Goal: Information Seeking & Learning: Learn about a topic

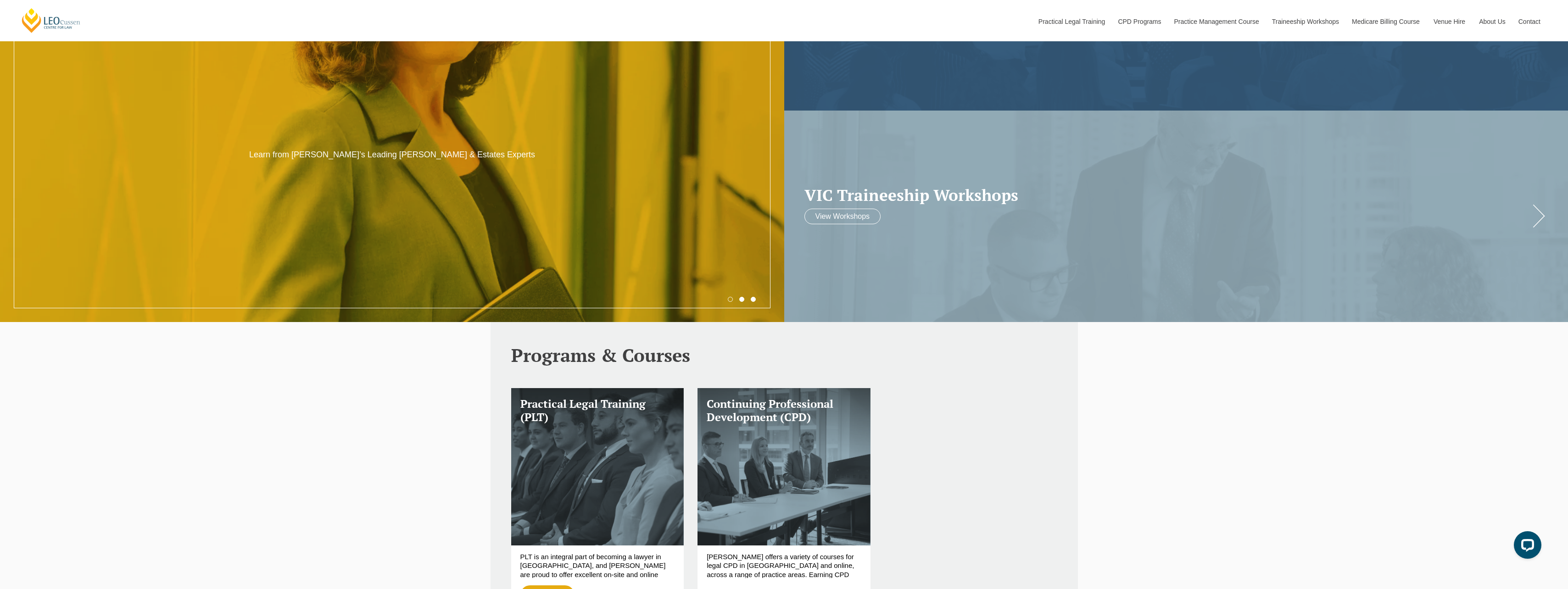
scroll to position [504, 0]
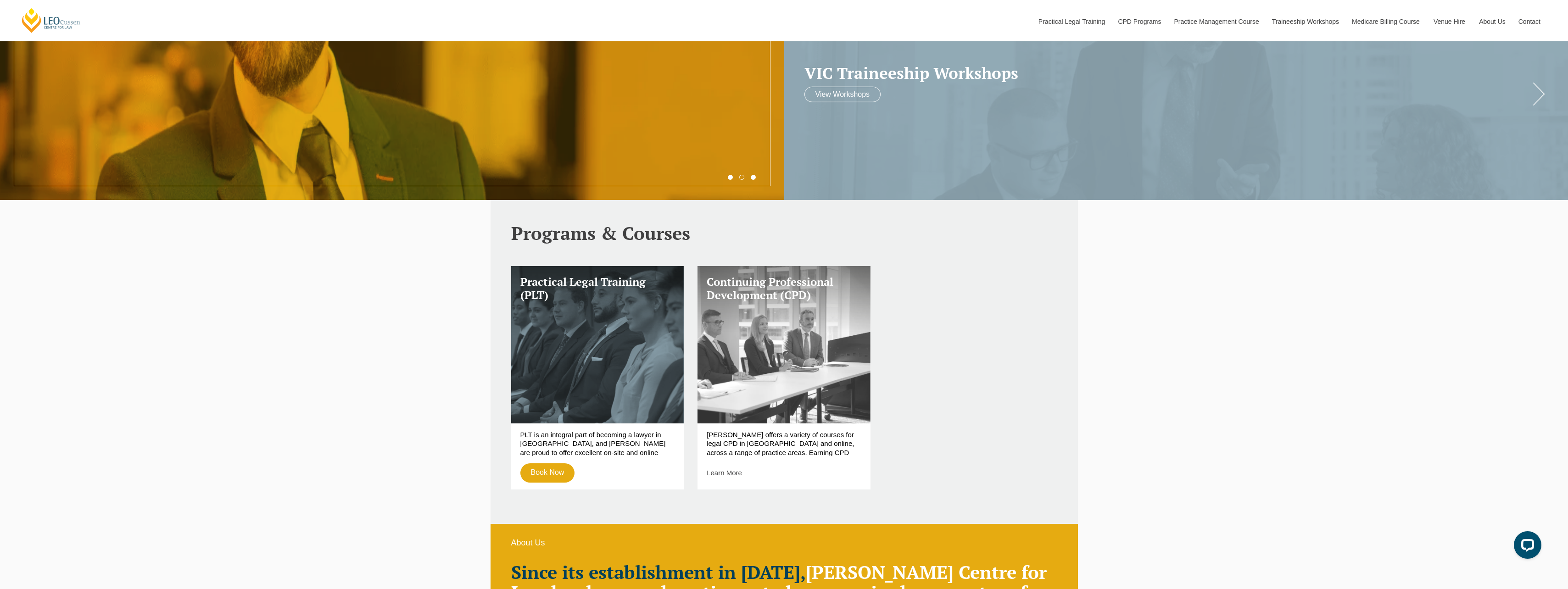
click at [795, 371] on link "Continuing Professional Development (CPD)" at bounding box center [783, 345] width 173 height 157
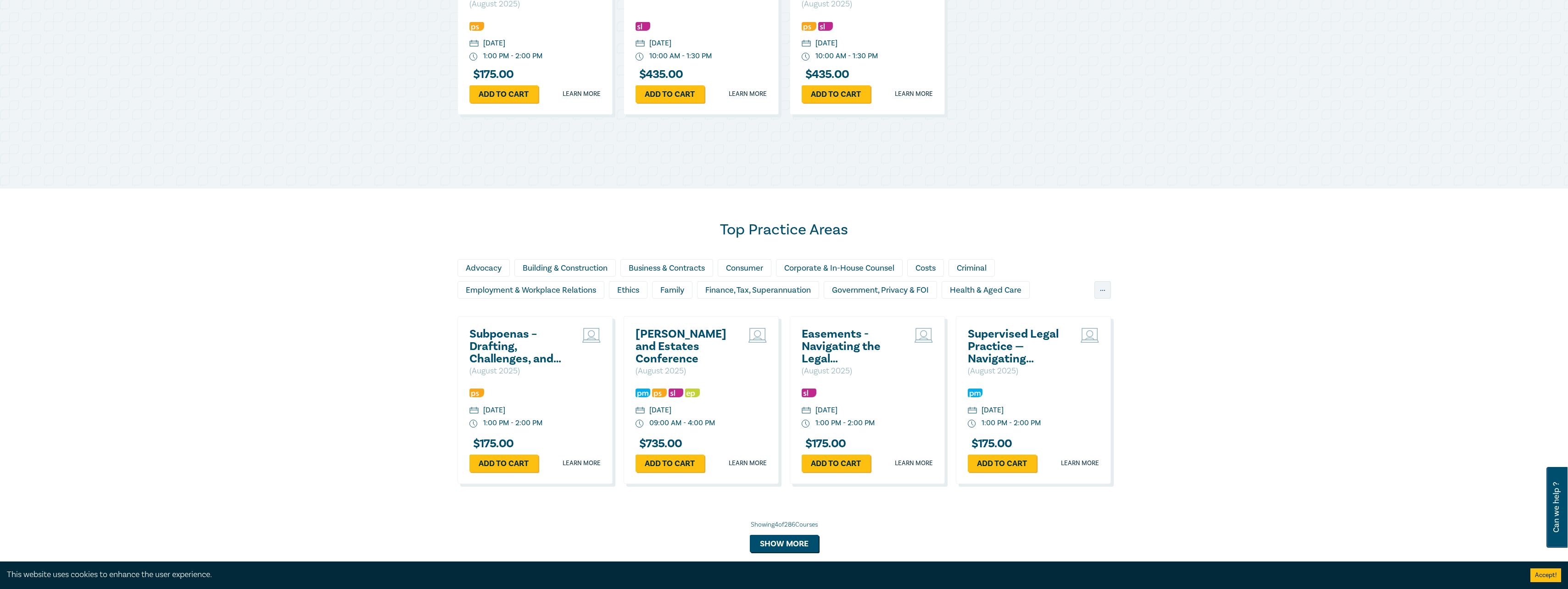
scroll to position [597, 0]
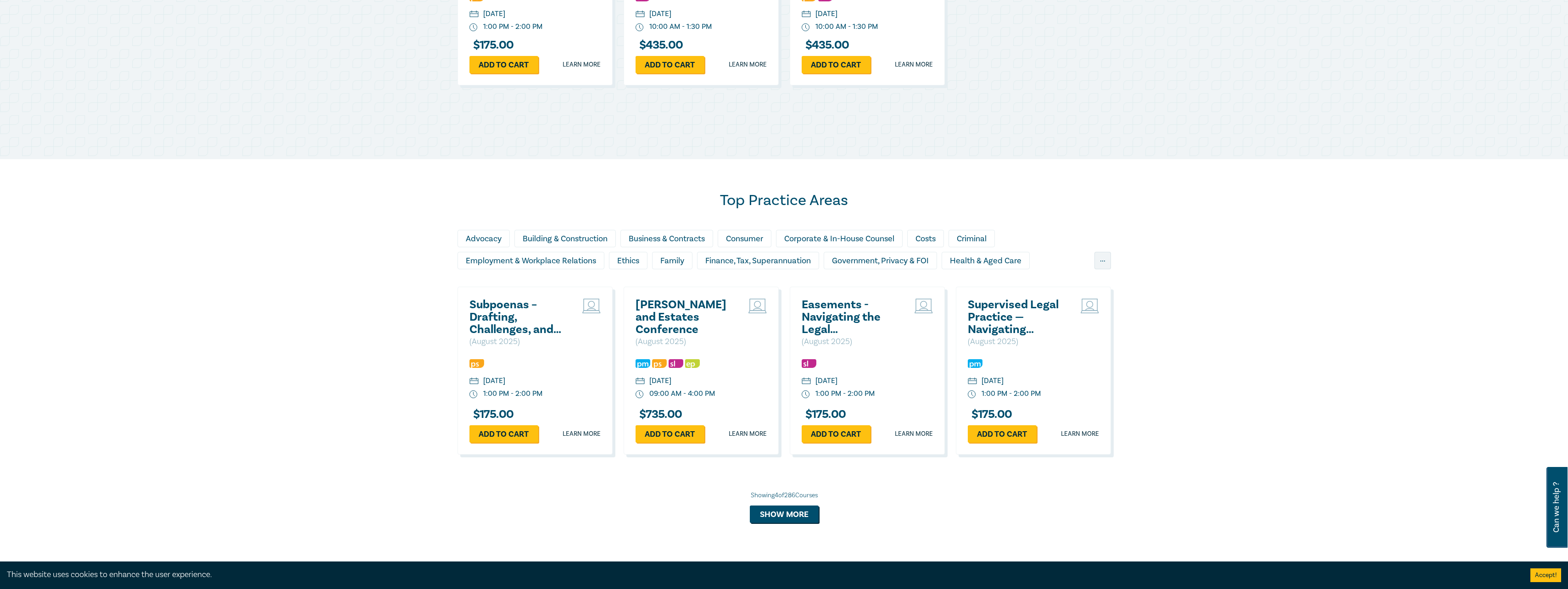
click at [836, 314] on h2 "Easements - Navigating the Legal Complexities" at bounding box center [851, 318] width 99 height 37
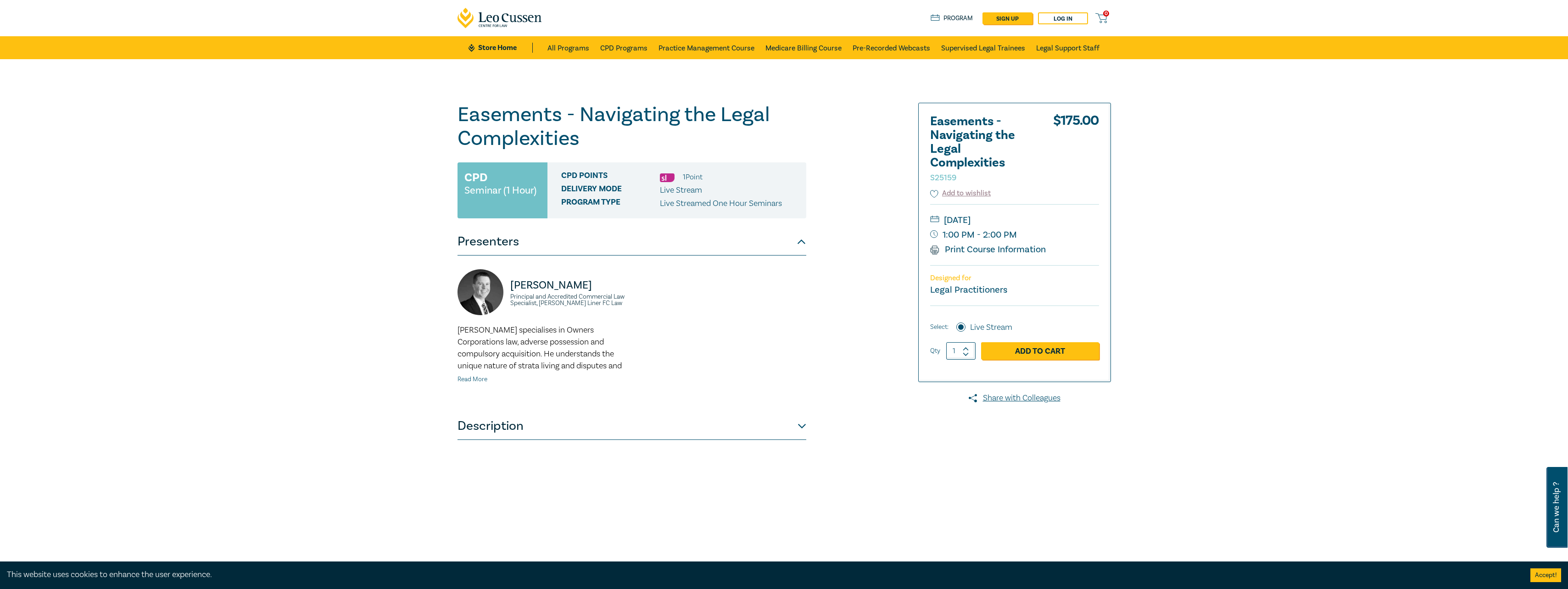
click at [476, 381] on link "Read More" at bounding box center [471, 379] width 30 height 8
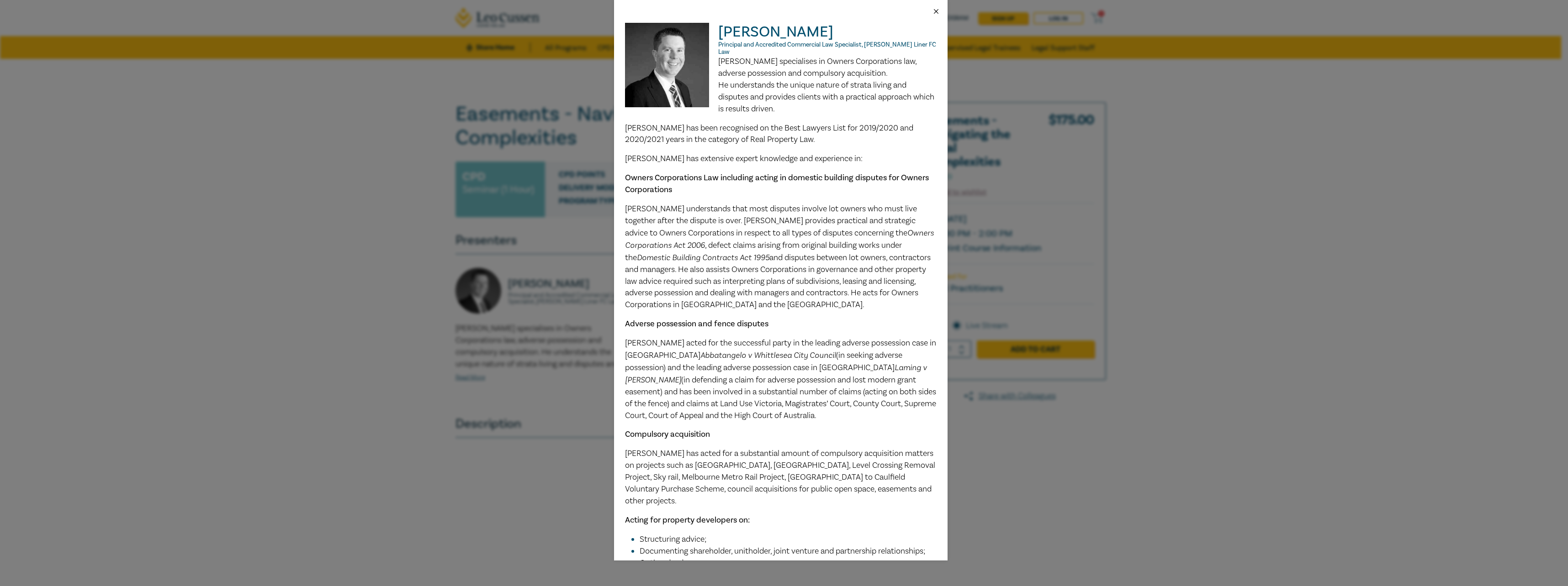
click at [937, 10] on button "Close" at bounding box center [936, 12] width 8 height 8
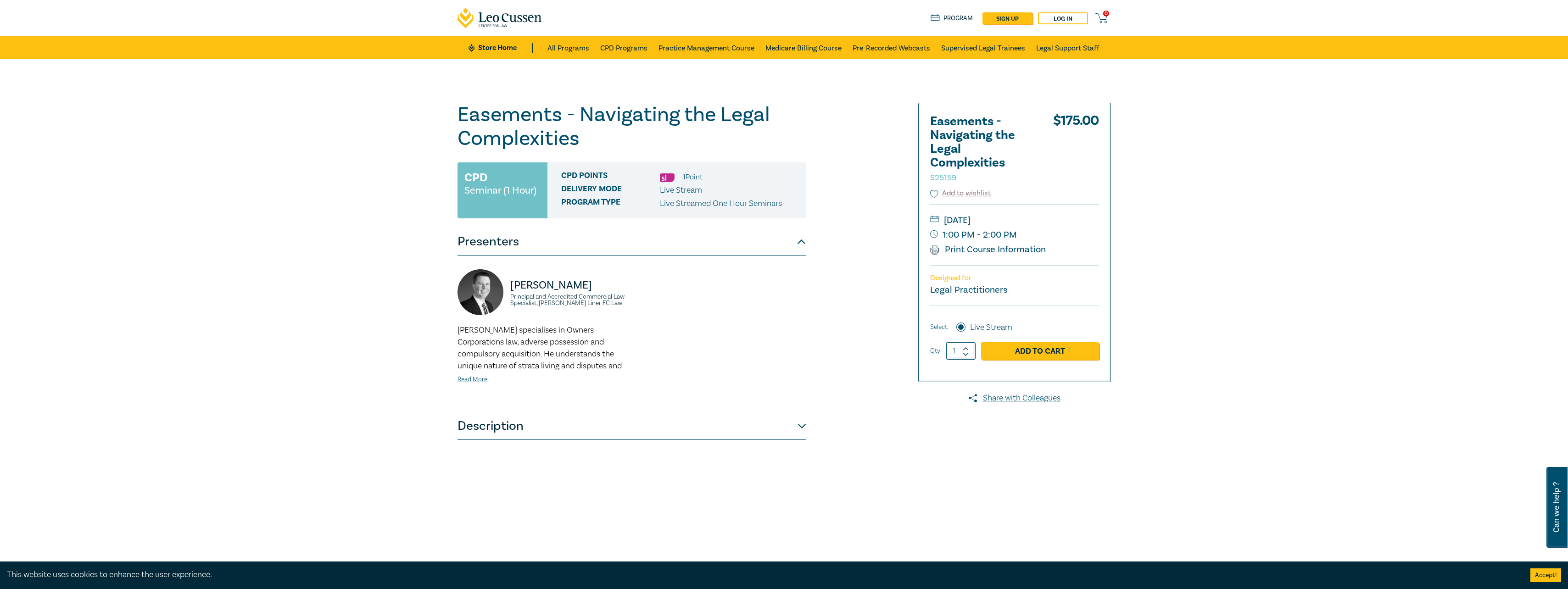
drag, startPoint x: 977, startPoint y: 250, endPoint x: 697, endPoint y: 460, distance: 350.0
click at [977, 250] on link "Print Course Information" at bounding box center [988, 249] width 116 height 12
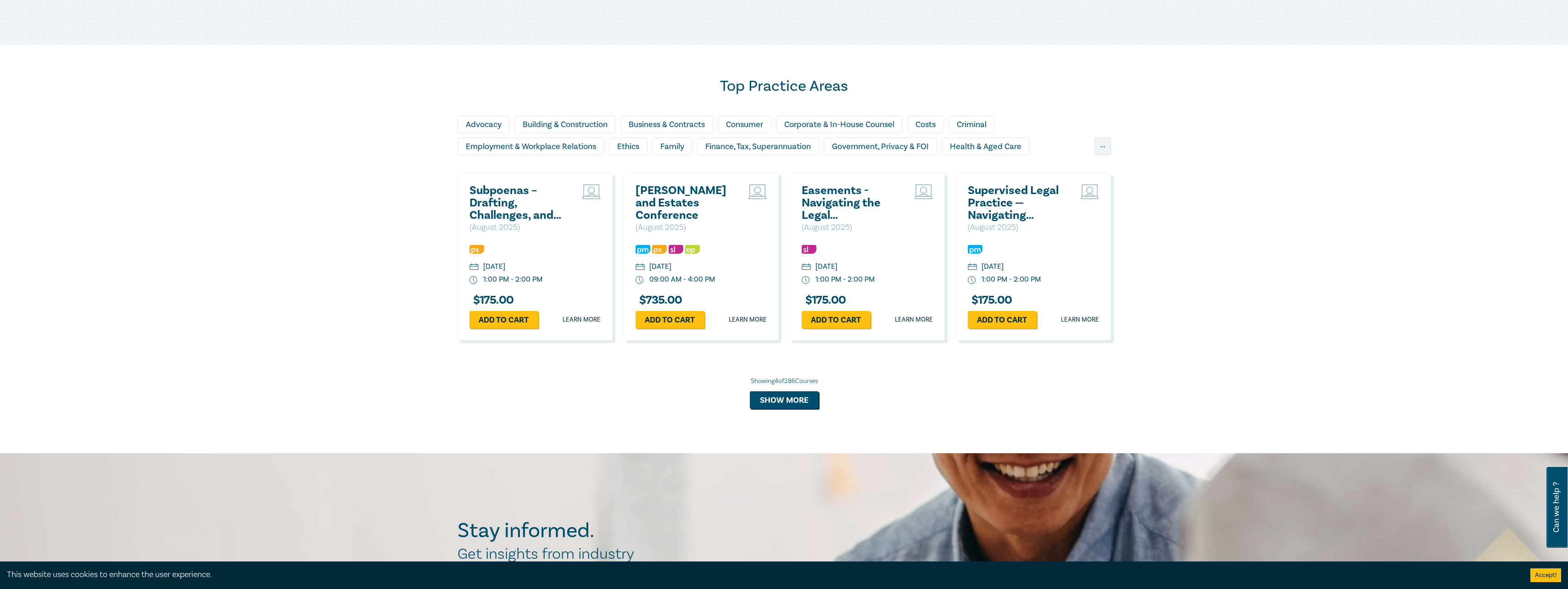
scroll to position [734, 0]
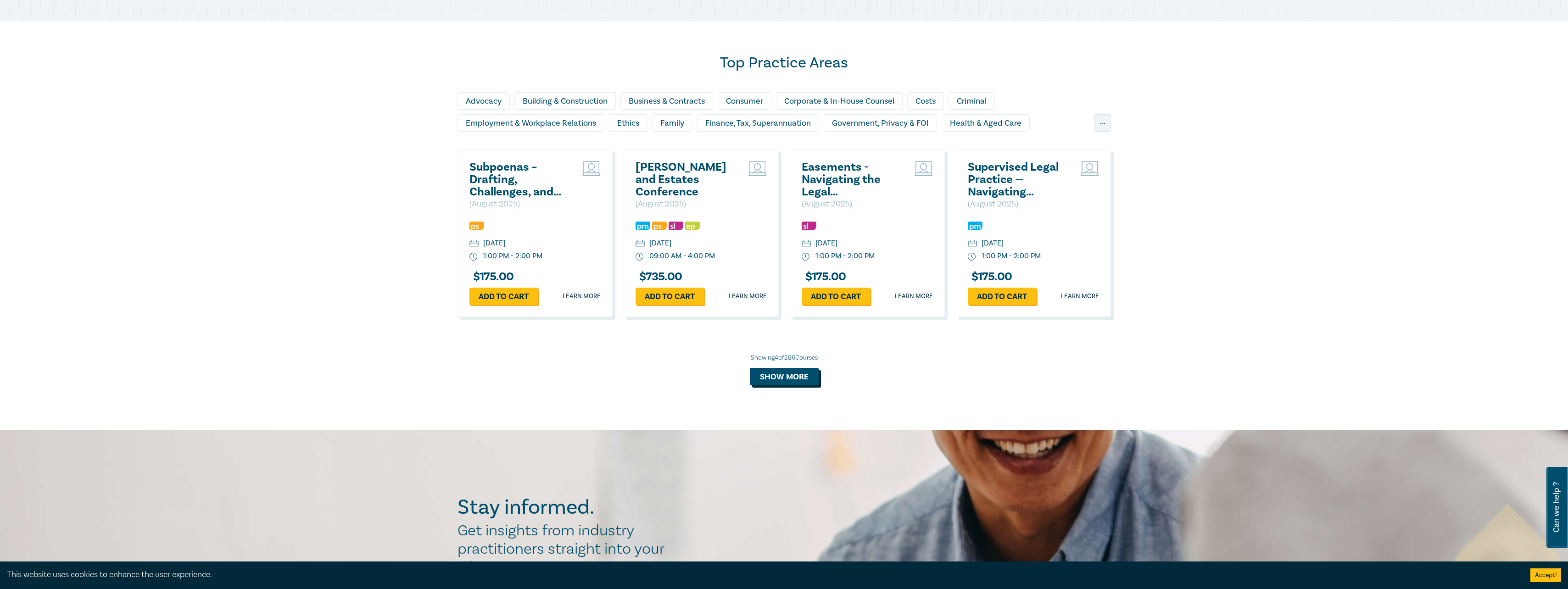
click at [760, 373] on button "Show more" at bounding box center [783, 377] width 68 height 18
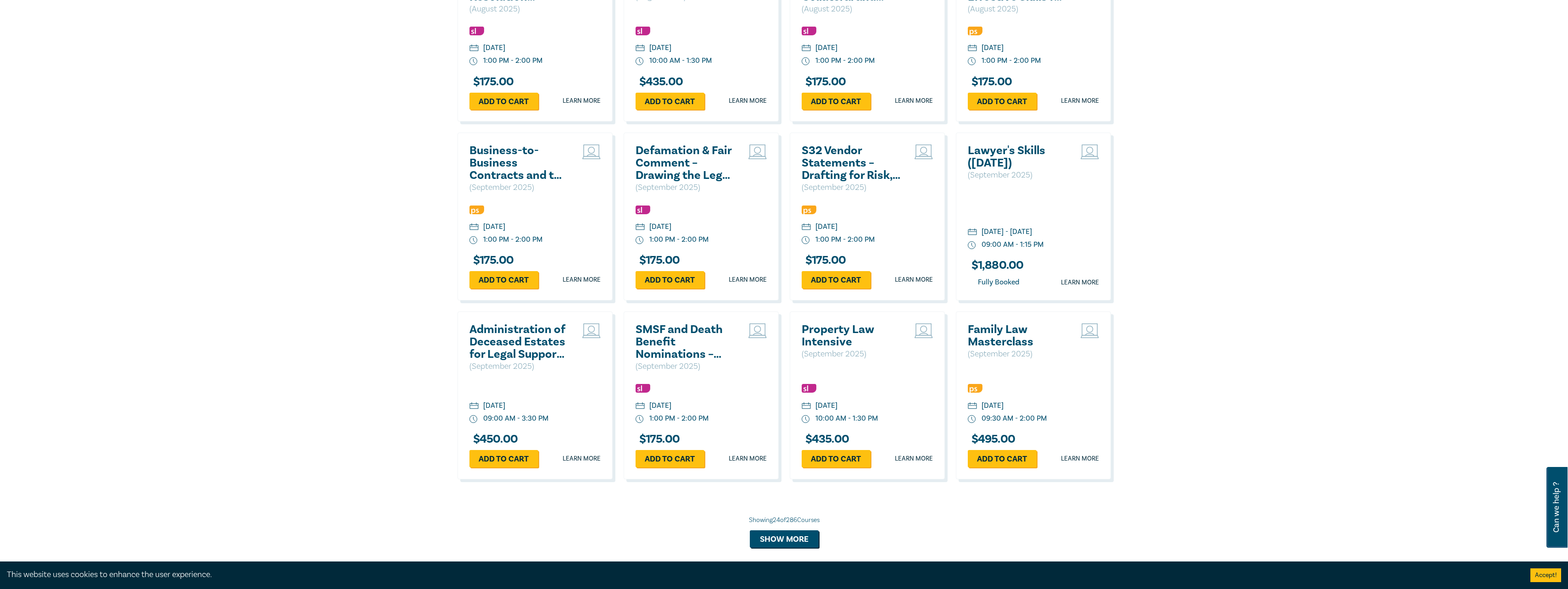
scroll to position [1469, 0]
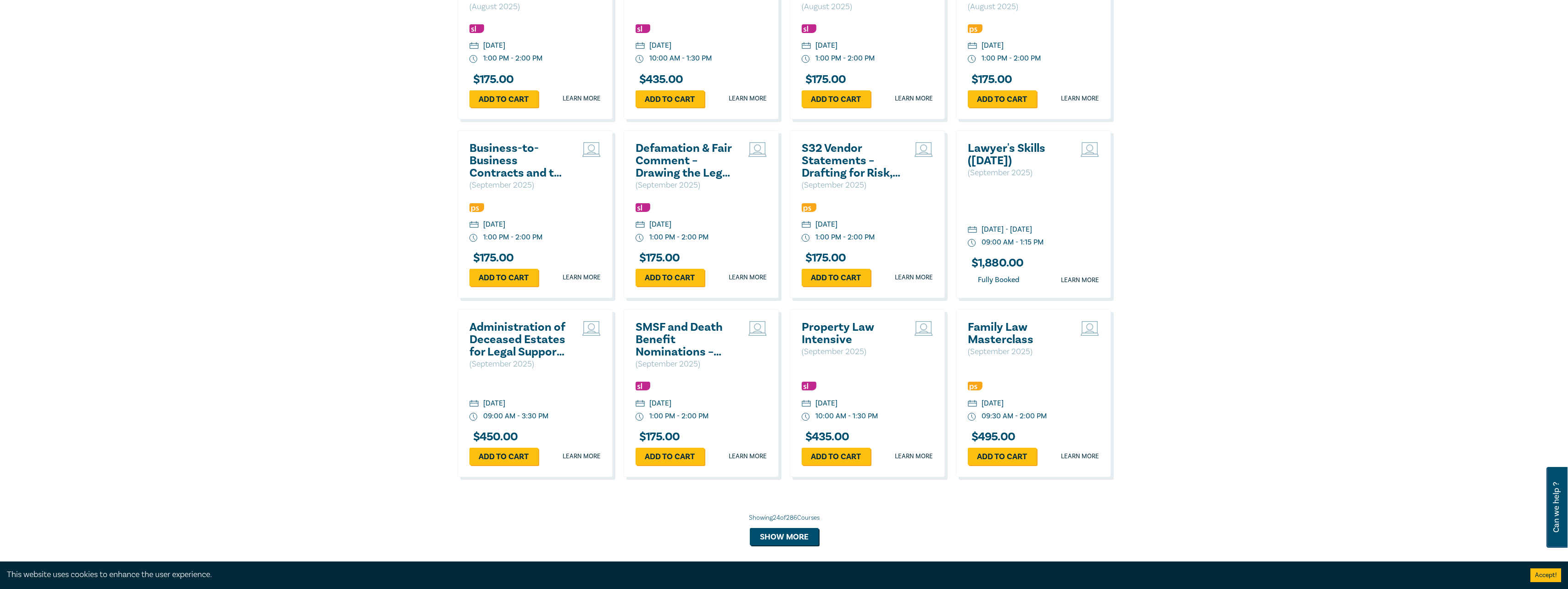
click at [836, 341] on h2 "Property Law Intensive" at bounding box center [851, 333] width 99 height 25
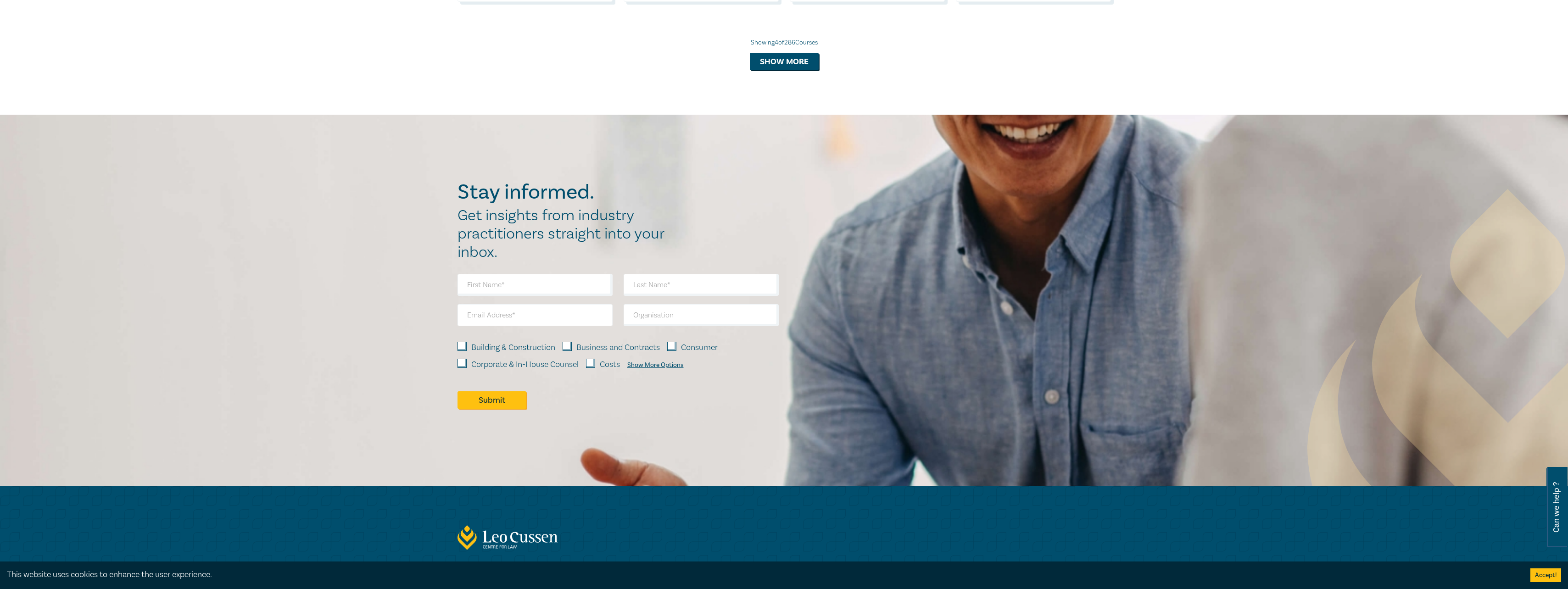
scroll to position [930, 0]
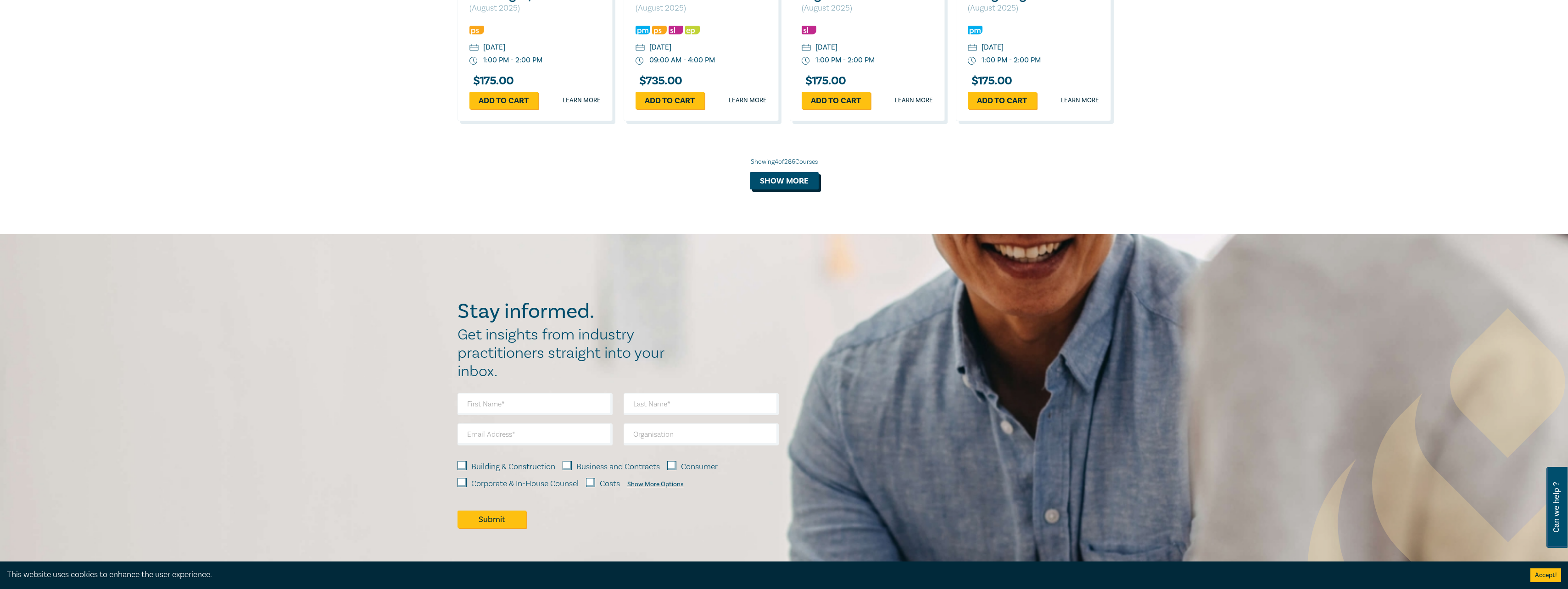
click at [754, 181] on button "Show more" at bounding box center [783, 181] width 68 height 18
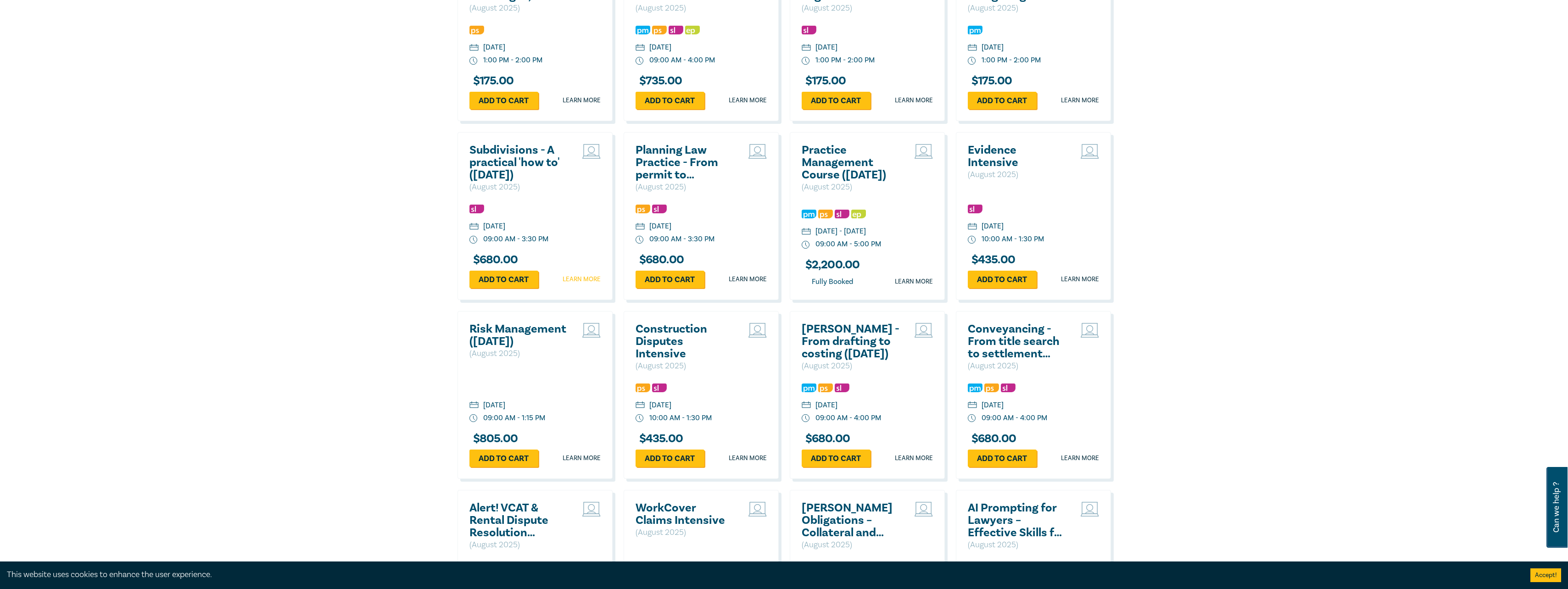
click at [576, 282] on link "Learn more" at bounding box center [581, 279] width 38 height 9
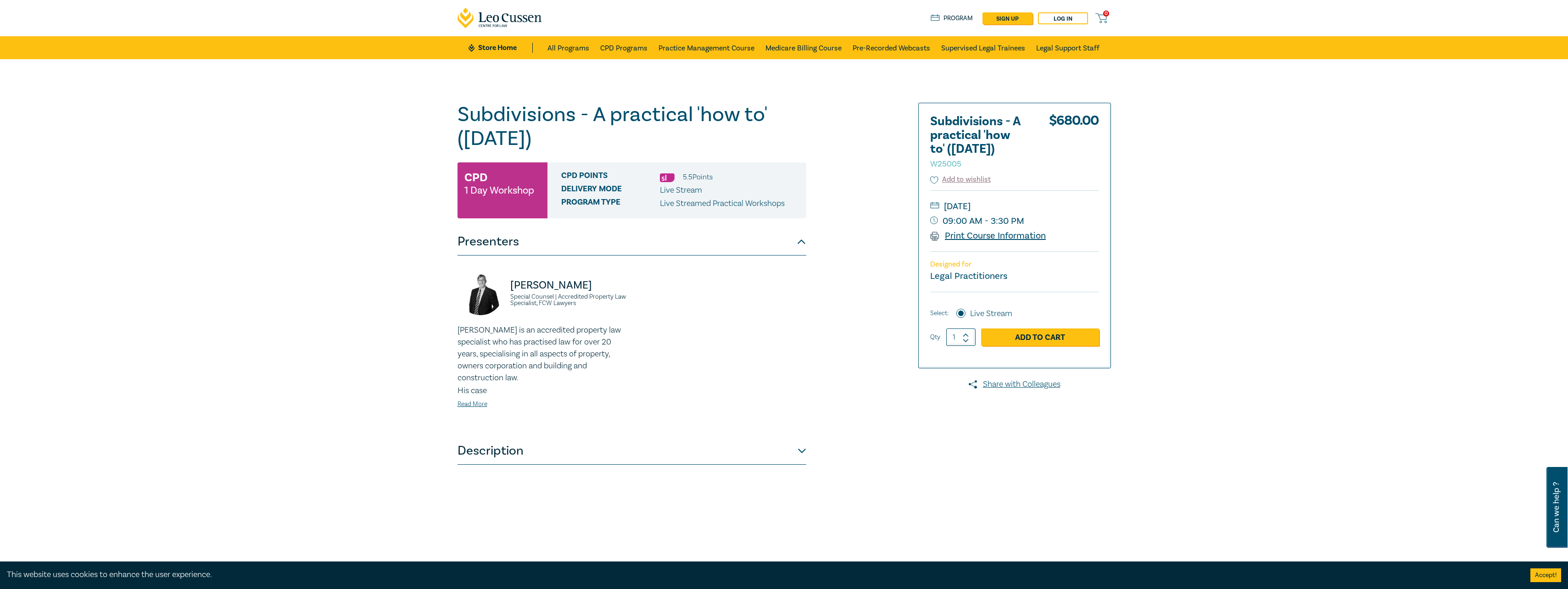
click at [964, 236] on link "Print Course Information" at bounding box center [988, 236] width 116 height 12
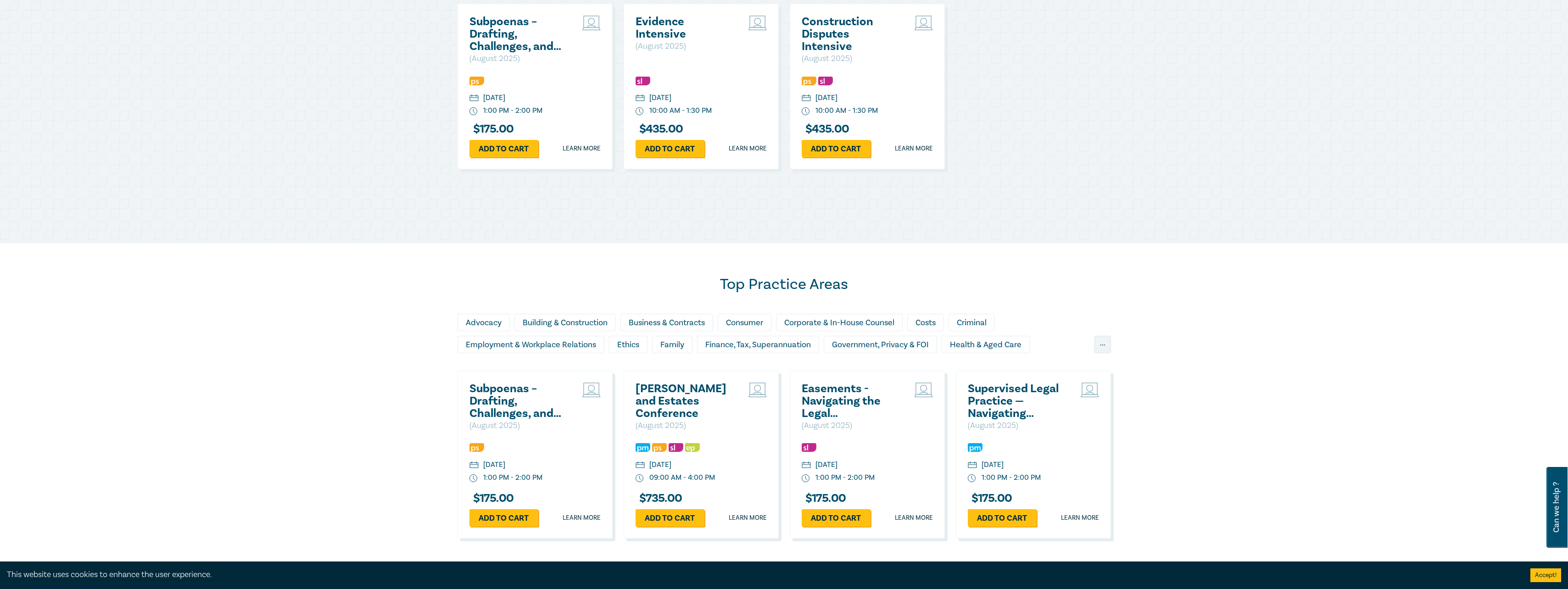
scroll to position [930, 0]
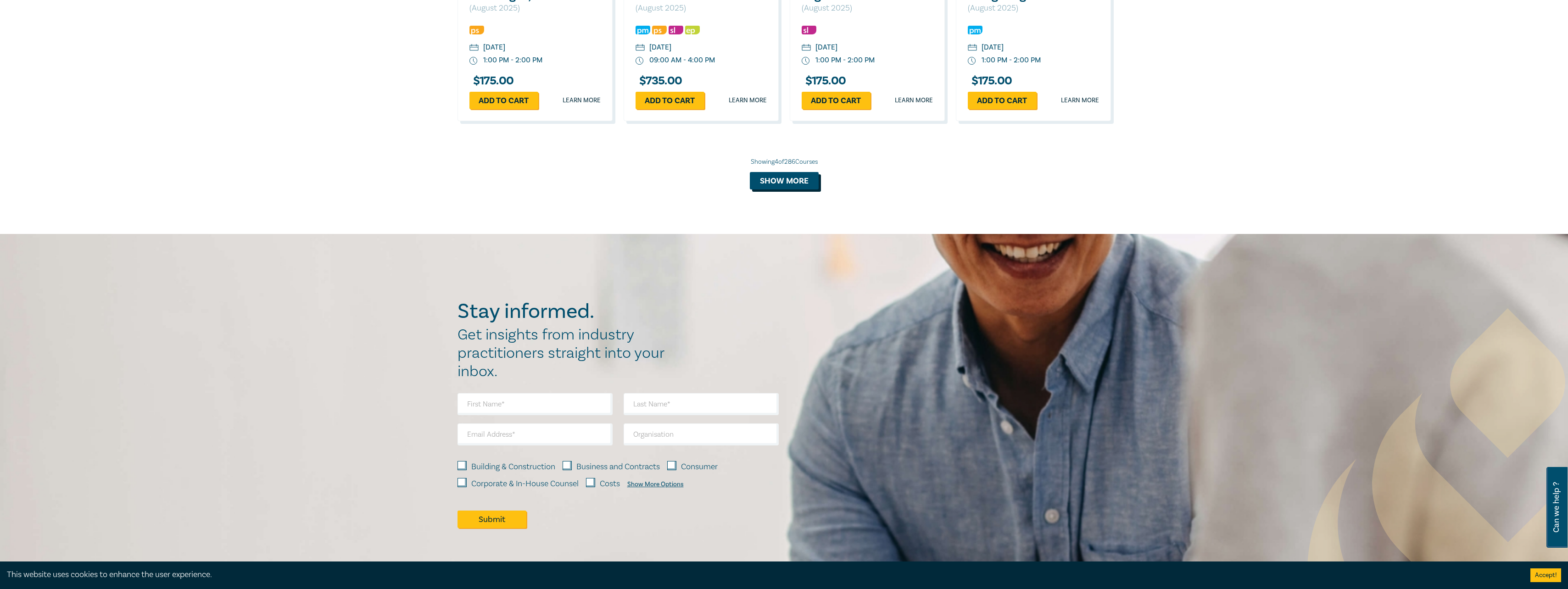
click at [796, 181] on button "Show more" at bounding box center [783, 181] width 68 height 18
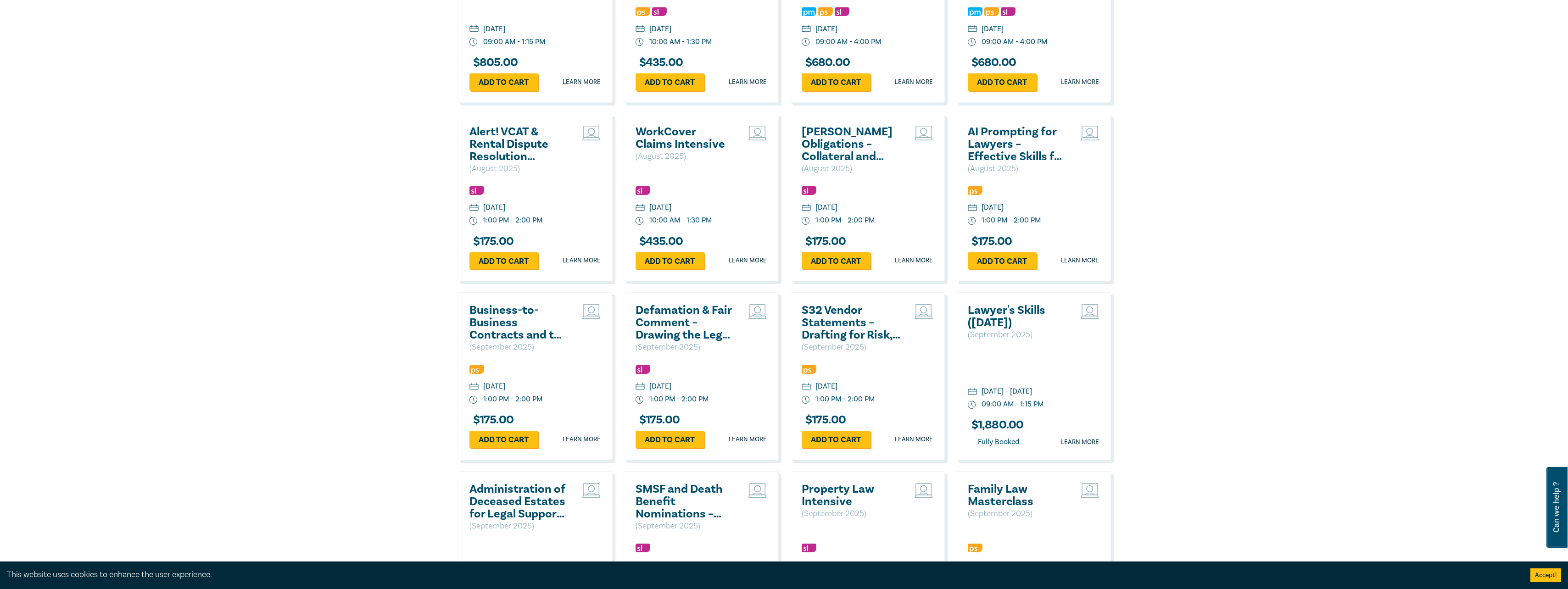
scroll to position [1343, 0]
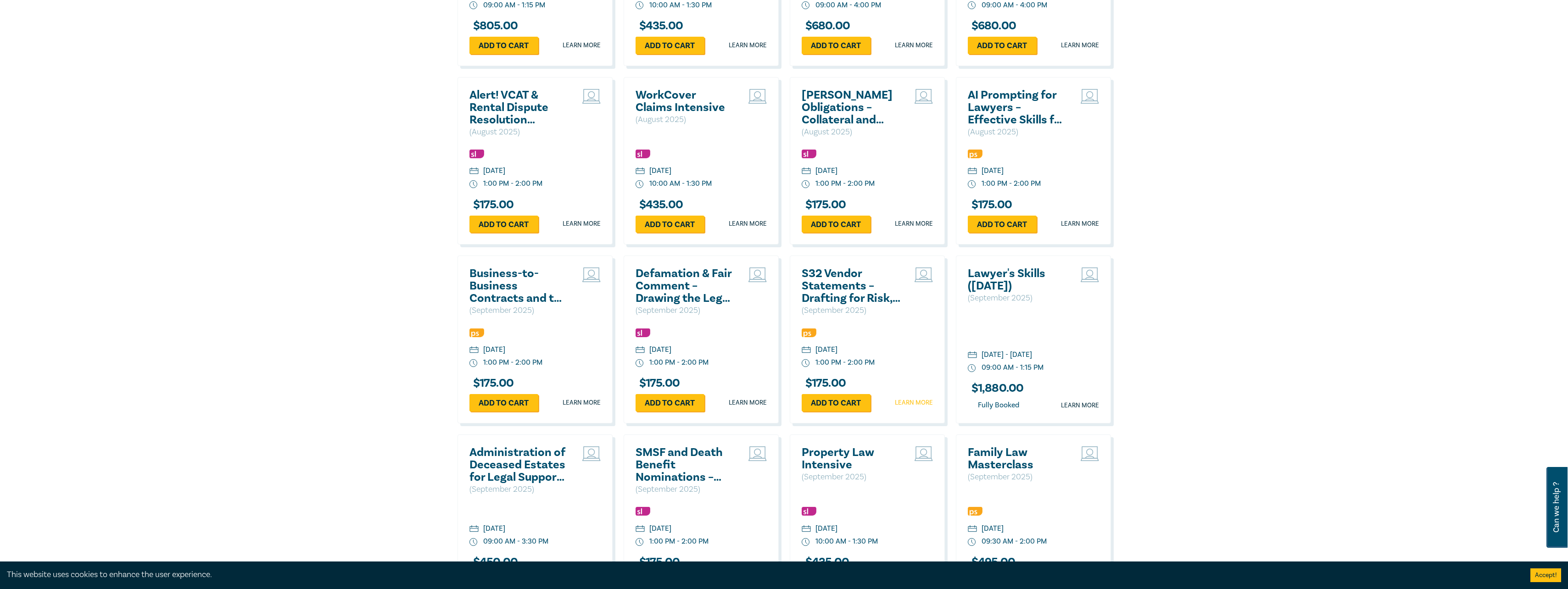
click at [907, 407] on link "Learn more" at bounding box center [913, 402] width 38 height 9
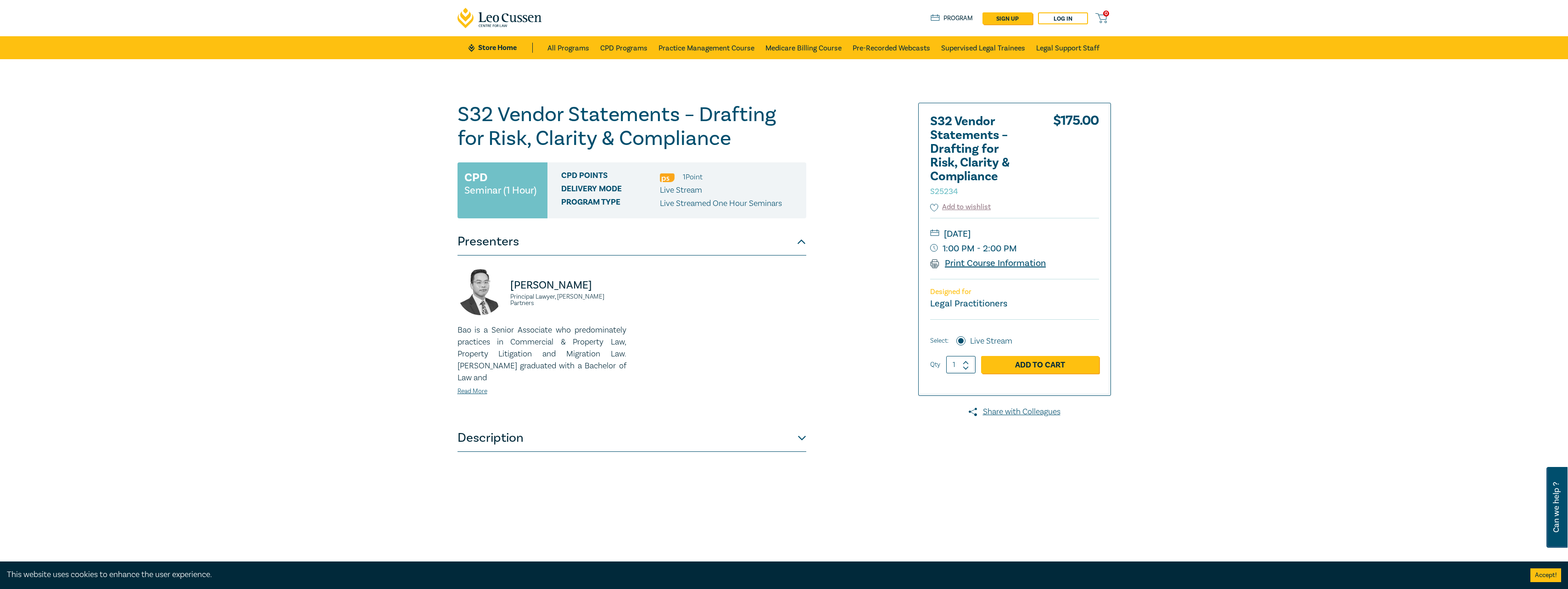
click at [986, 263] on link "Print Course Information" at bounding box center [988, 264] width 116 height 12
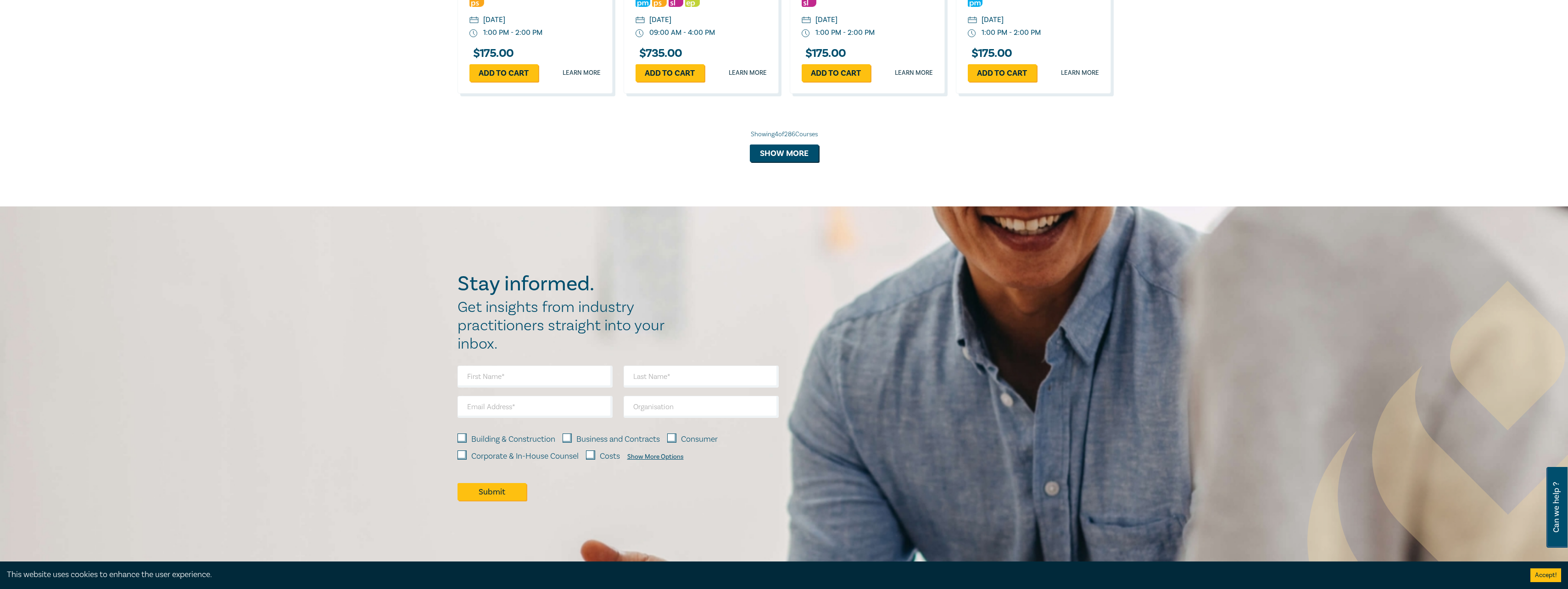
scroll to position [930, 0]
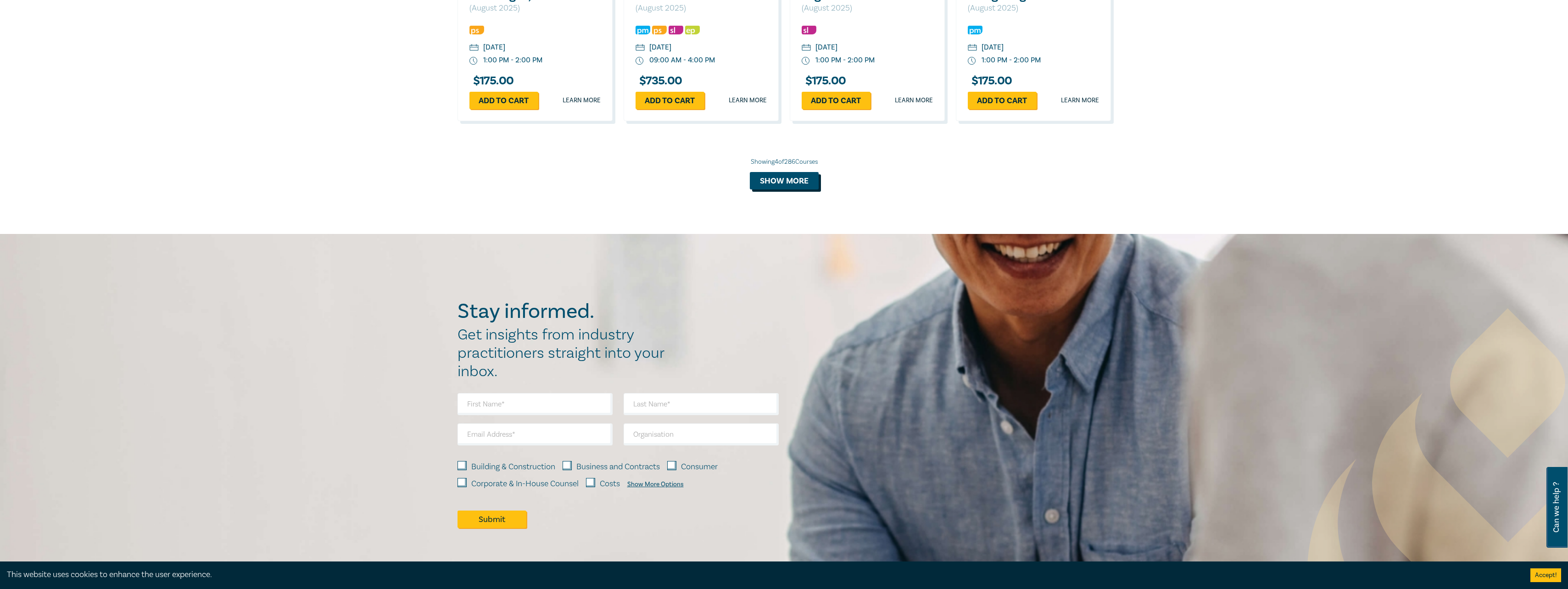
click at [771, 182] on button "Show more" at bounding box center [783, 181] width 68 height 18
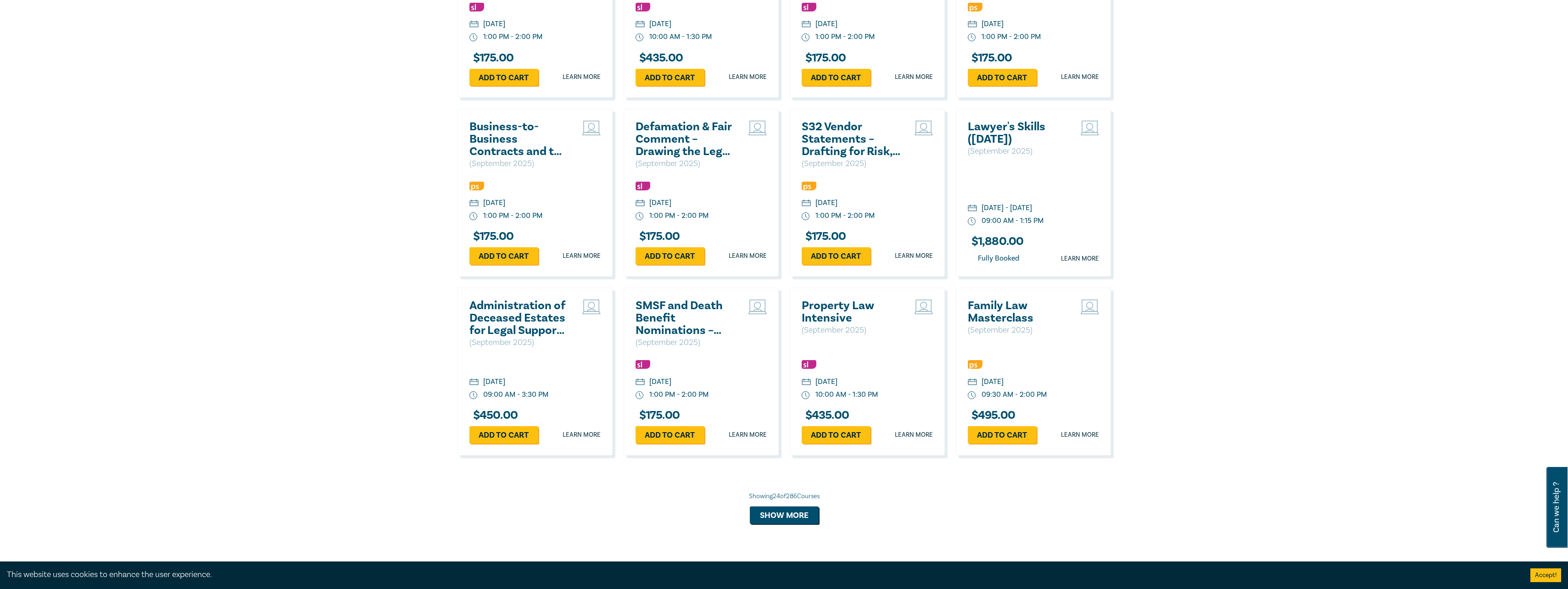
scroll to position [1527, 0]
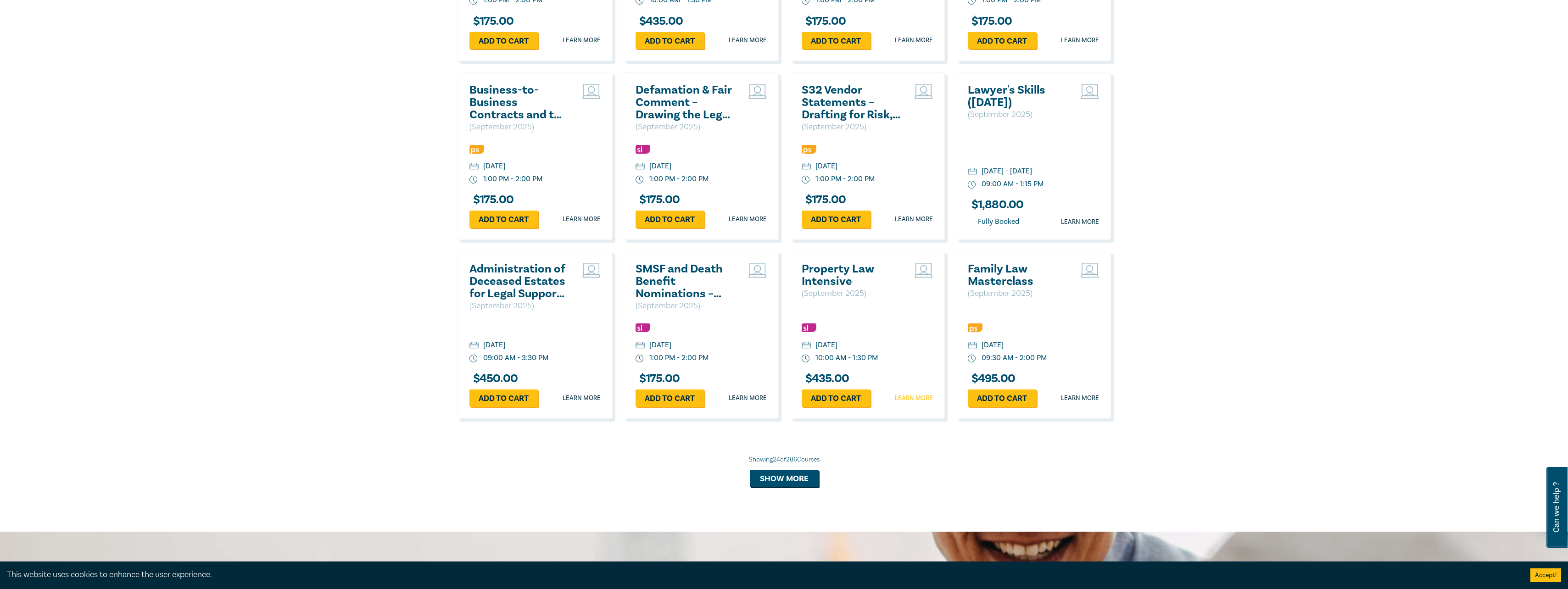
click at [911, 401] on link "Learn more" at bounding box center [913, 398] width 38 height 9
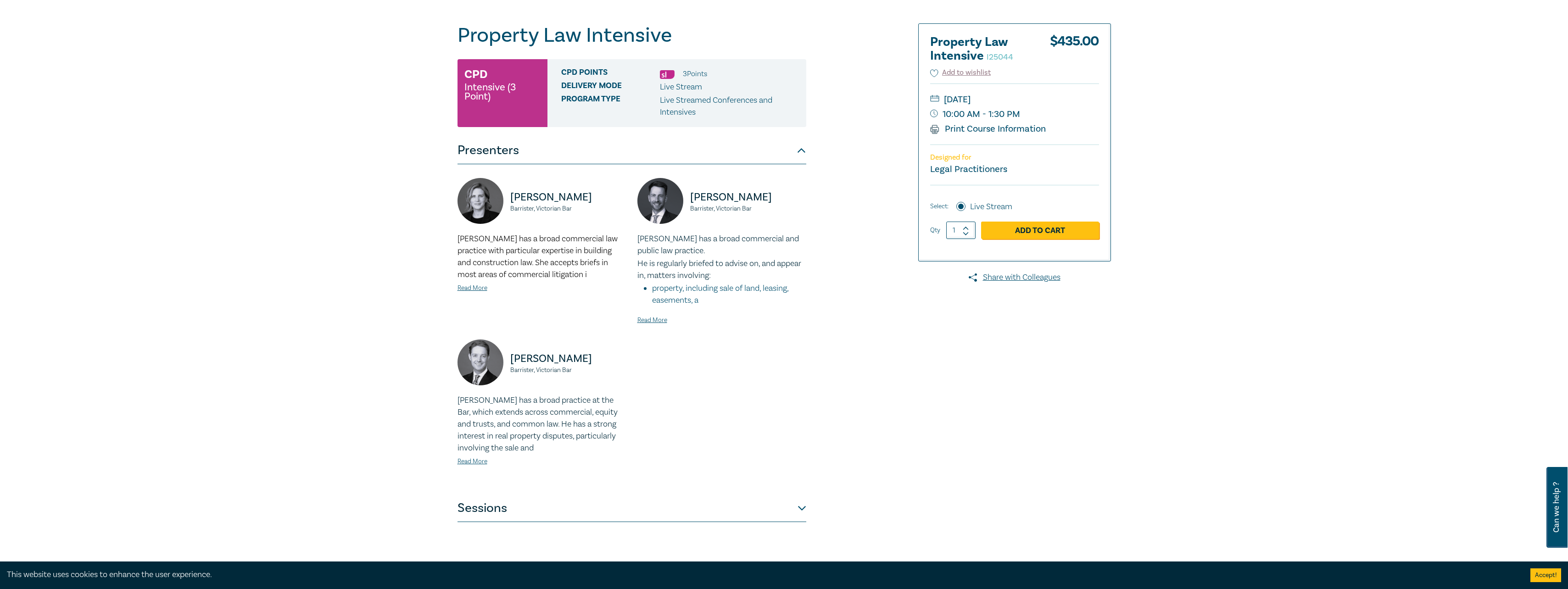
scroll to position [46, 0]
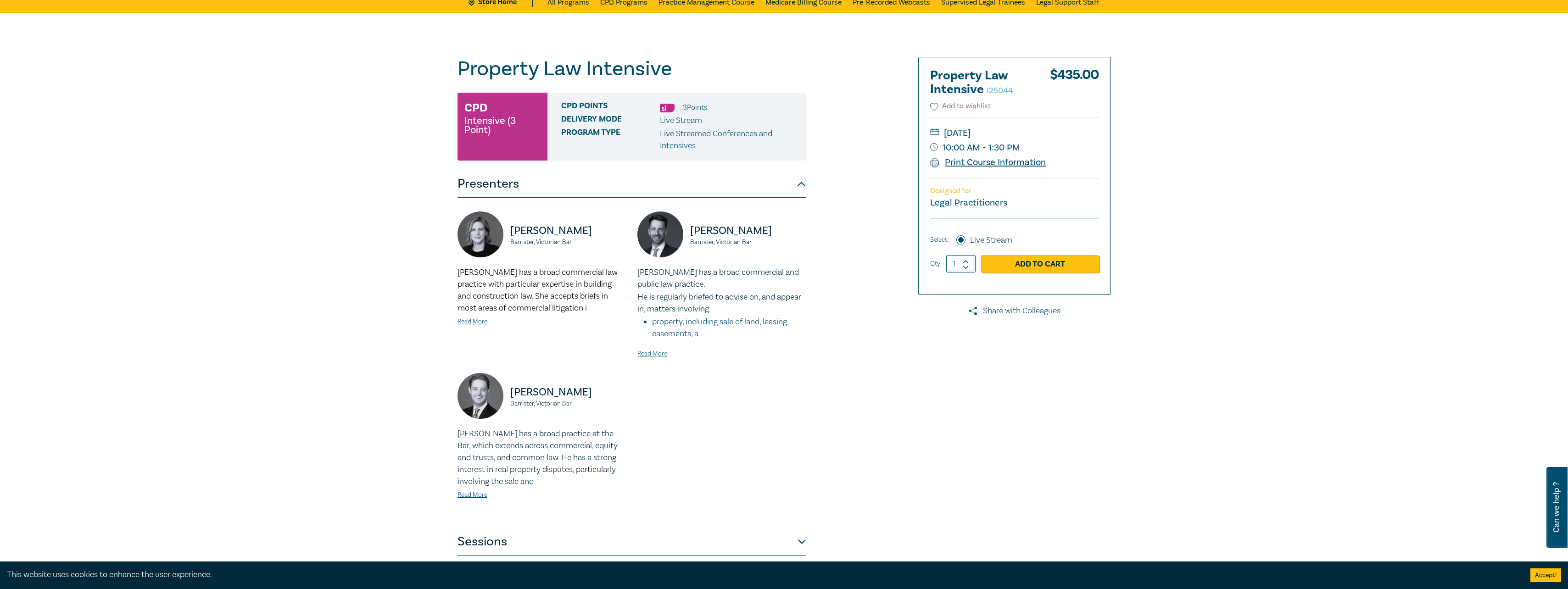
click at [969, 164] on link "Print Course Information" at bounding box center [988, 162] width 116 height 12
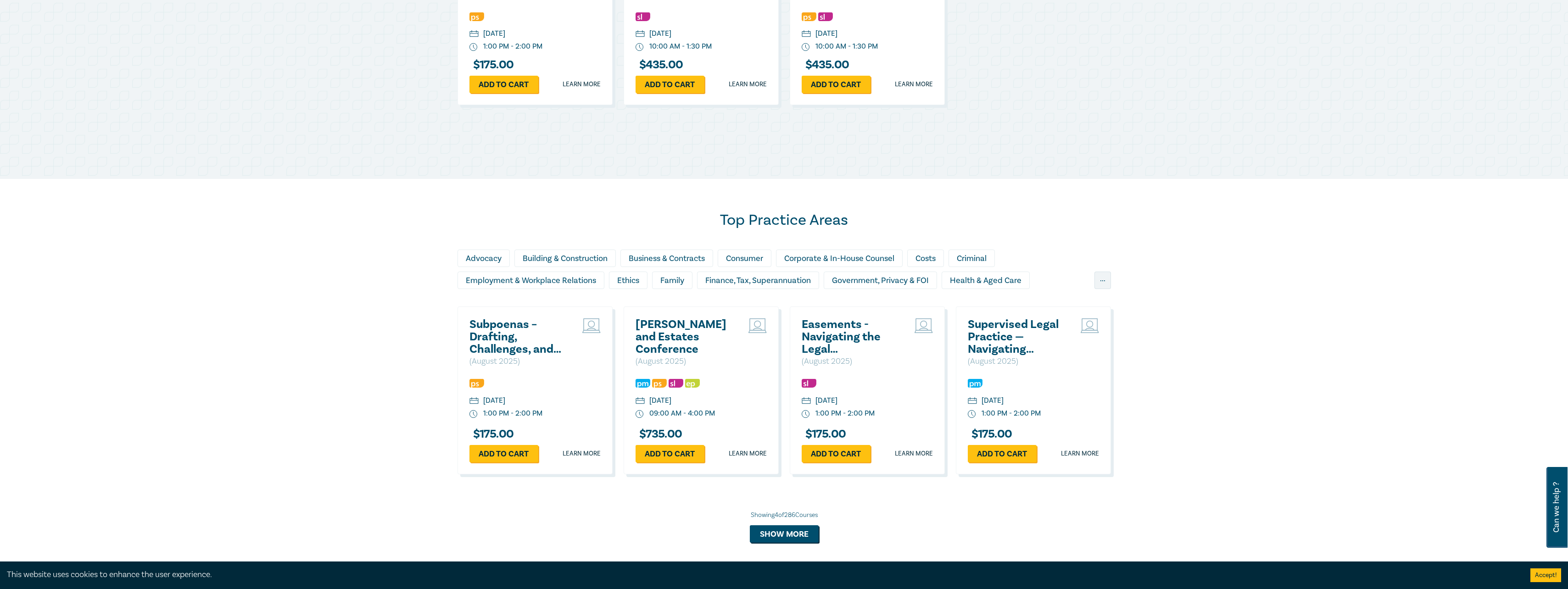
scroll to position [650, 0]
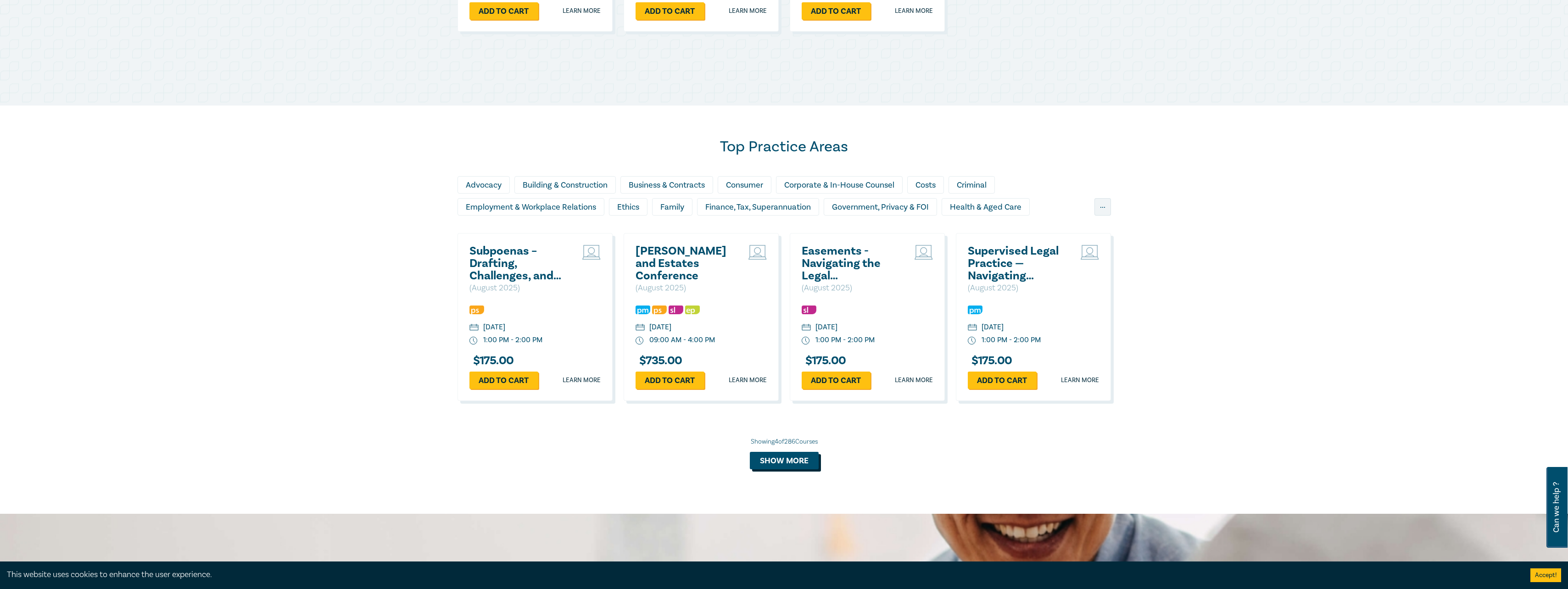
click at [787, 463] on button "Show more" at bounding box center [783, 461] width 68 height 18
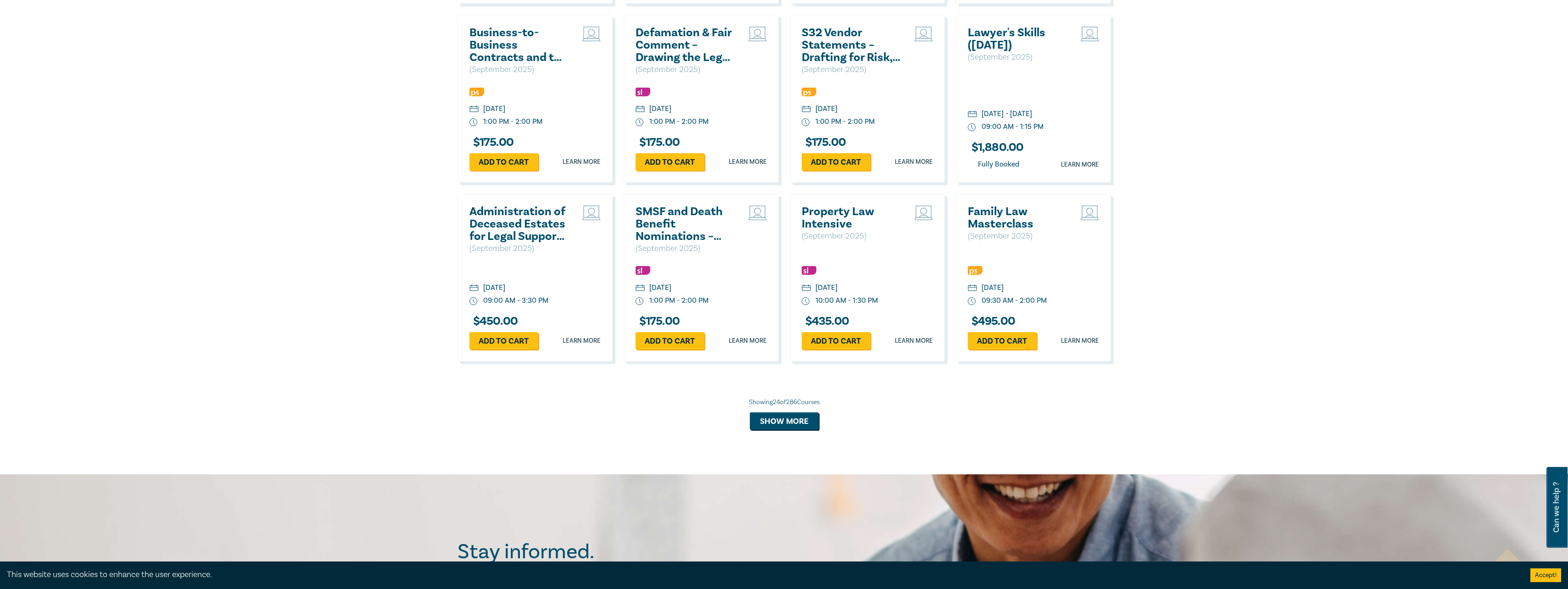
scroll to position [1614, 0]
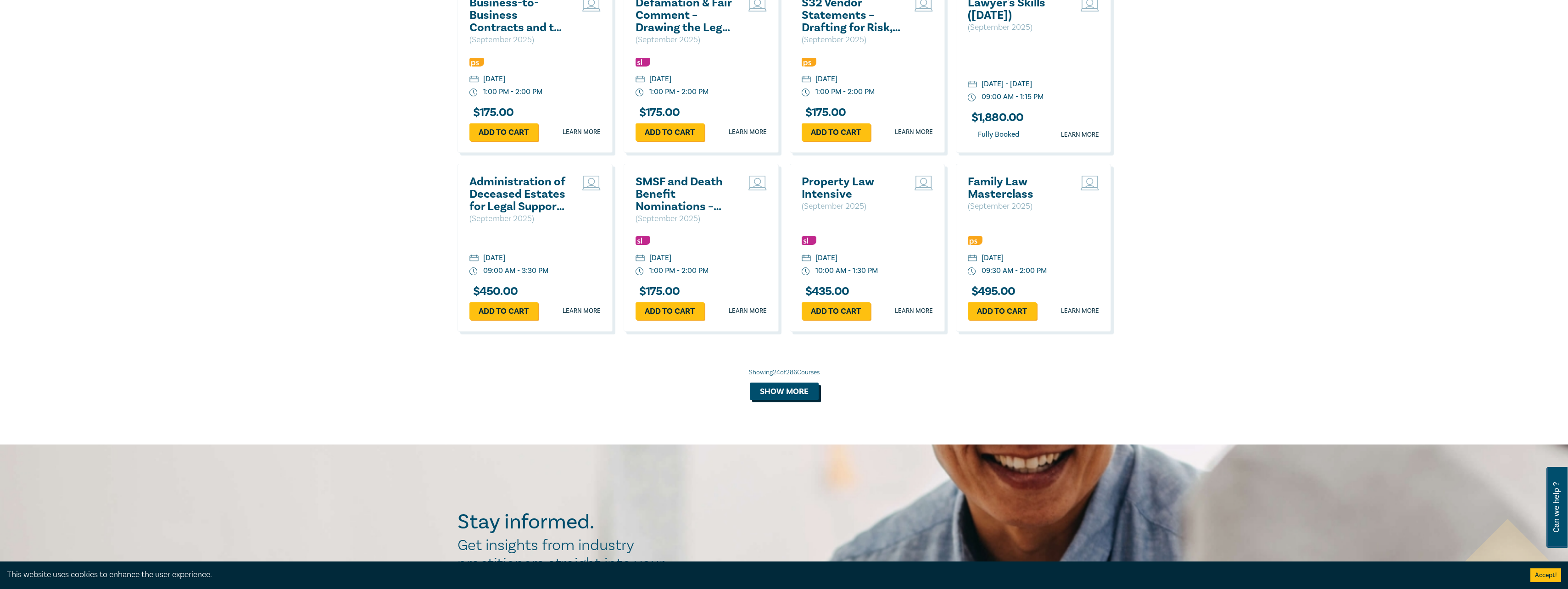
click at [791, 401] on button "Show more" at bounding box center [783, 391] width 68 height 18
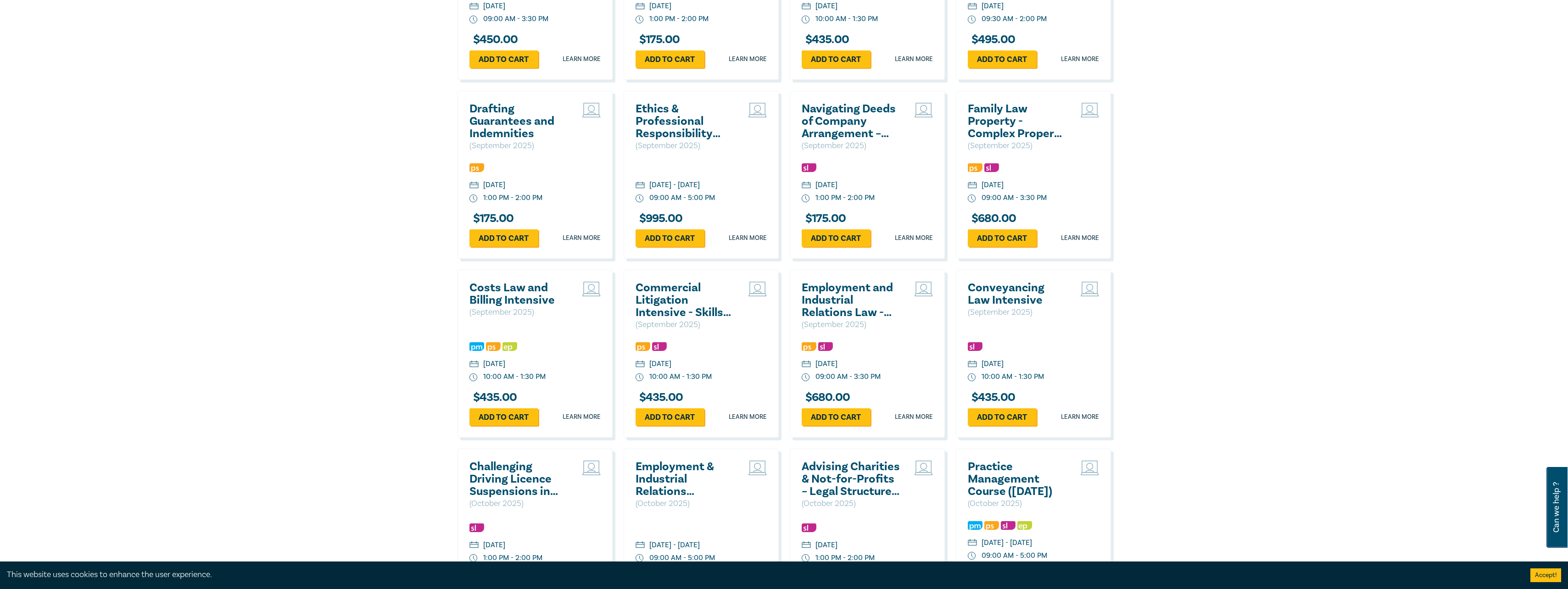
scroll to position [1890, 0]
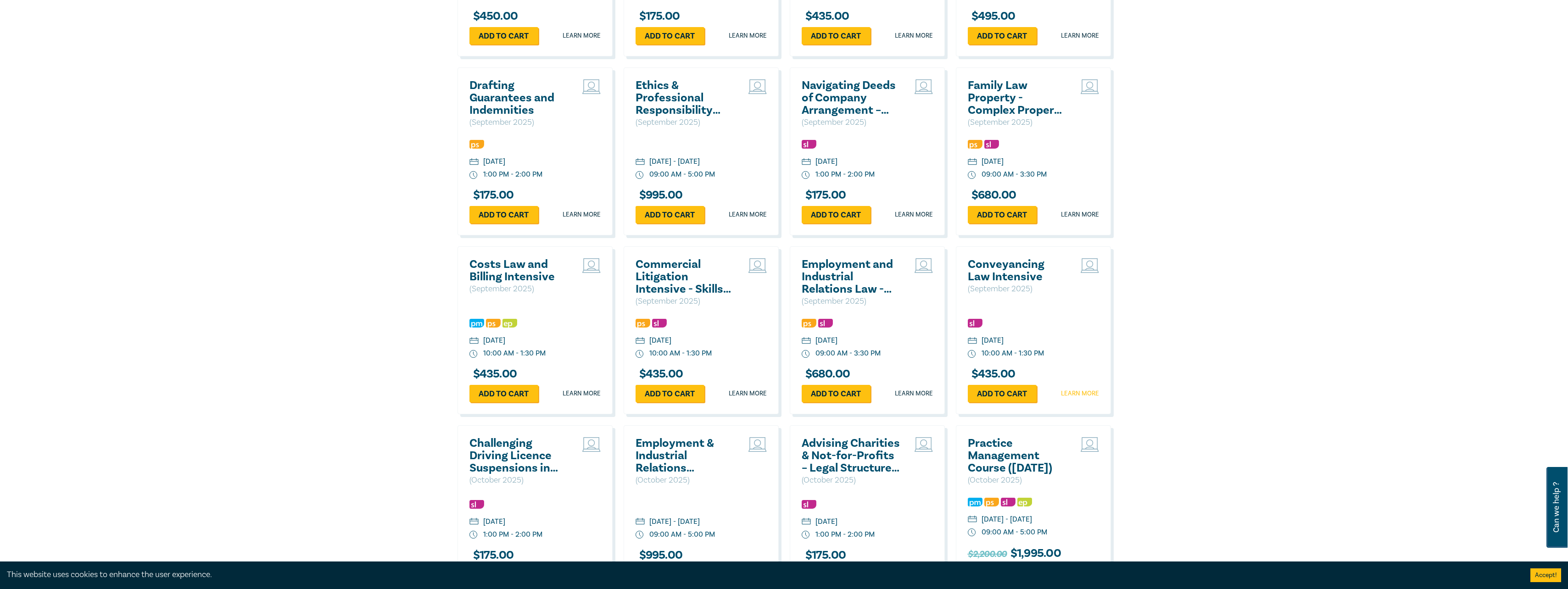
click at [1069, 397] on link "Learn more" at bounding box center [1079, 393] width 38 height 9
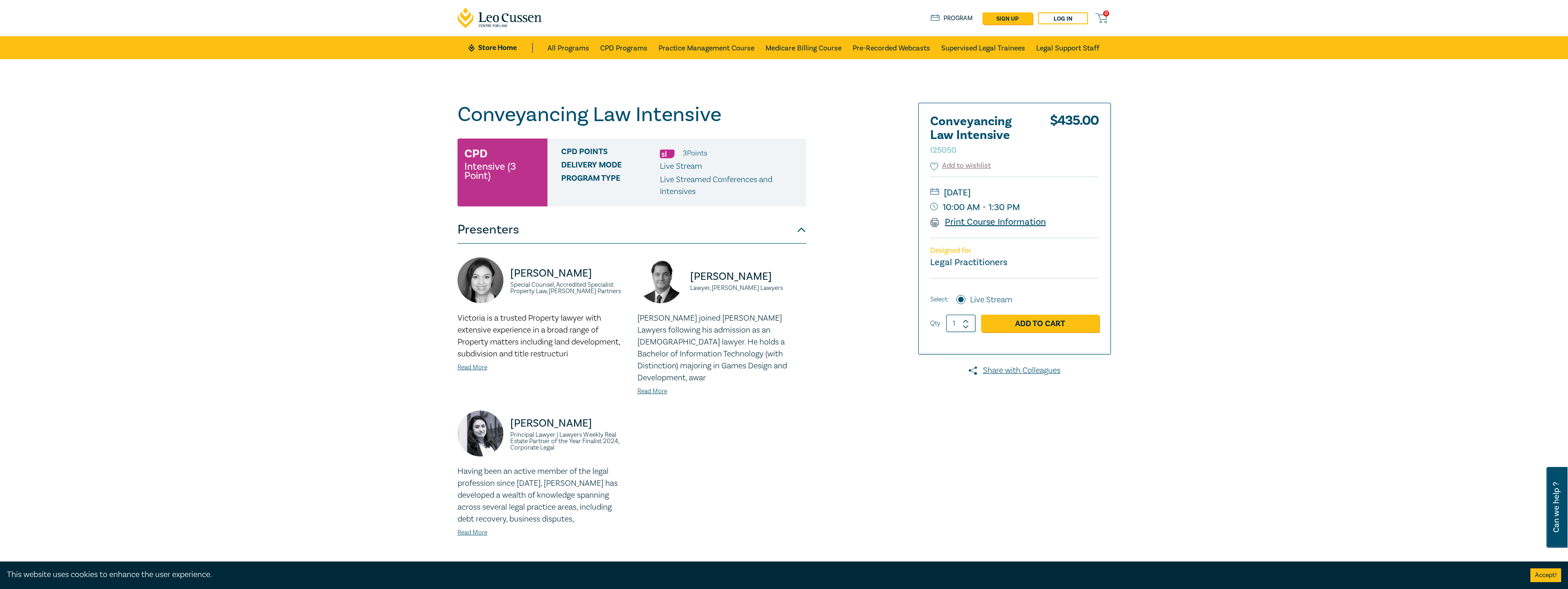
click at [1002, 222] on link "Print Course Information" at bounding box center [988, 222] width 116 height 12
